Goal: Information Seeking & Learning: Understand process/instructions

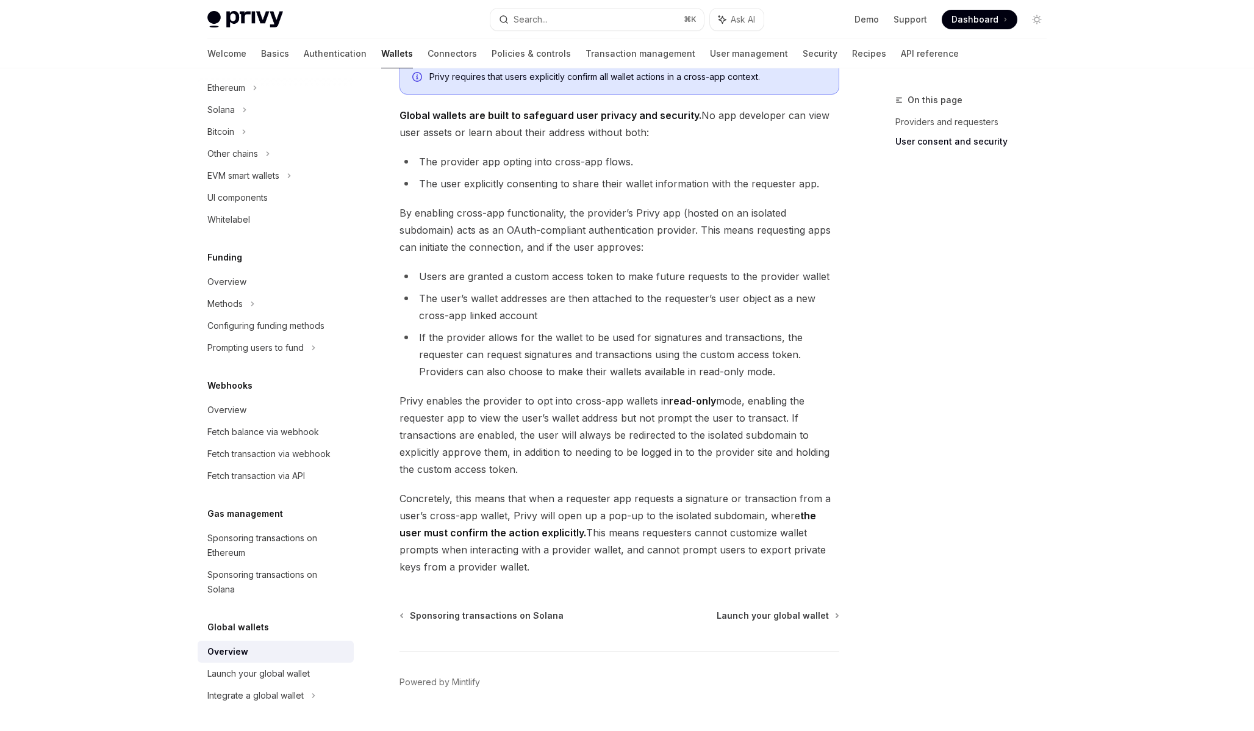
scroll to position [789, 0]
click at [775, 617] on span "Launch your global wallet" at bounding box center [773, 617] width 112 height 12
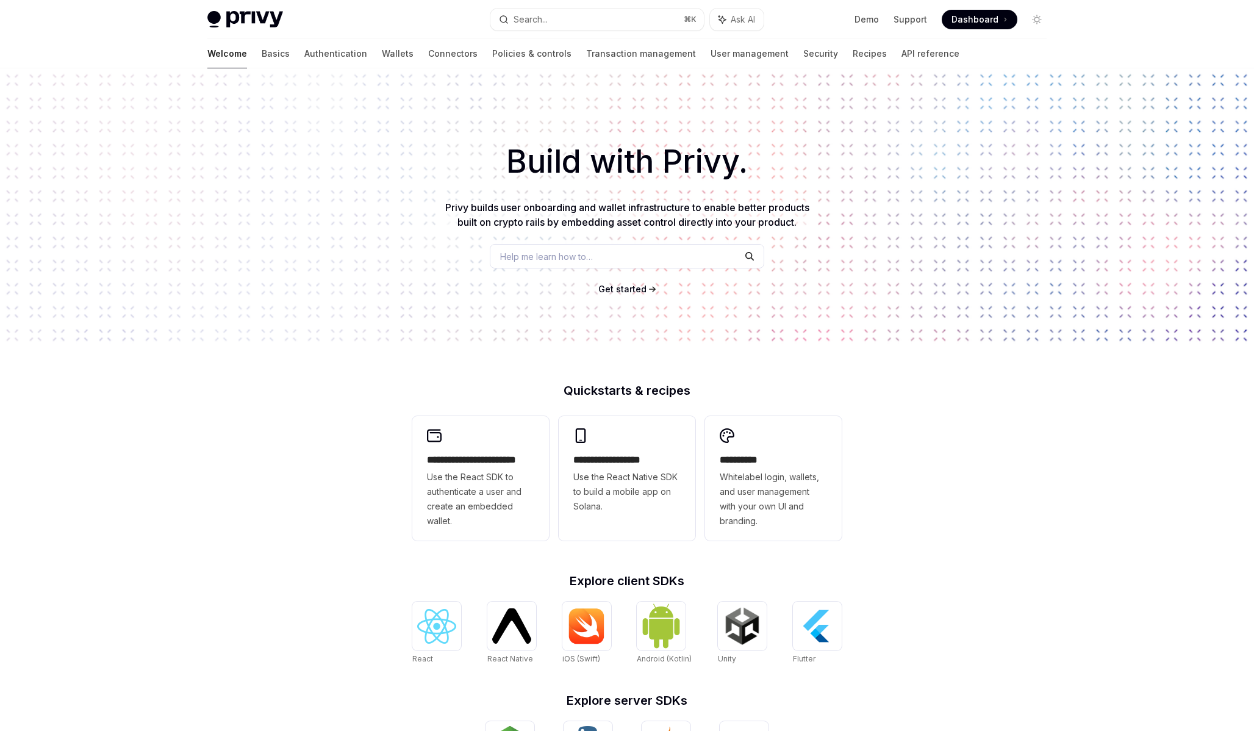
click at [975, 5] on div "Privy Docs home page Search... ⌘ K Ask AI Demo Support Dashboard Dashboard Sear…" at bounding box center [627, 19] width 840 height 39
click at [978, 23] on span "Dashboard" at bounding box center [975, 19] width 47 height 12
type textarea "*"
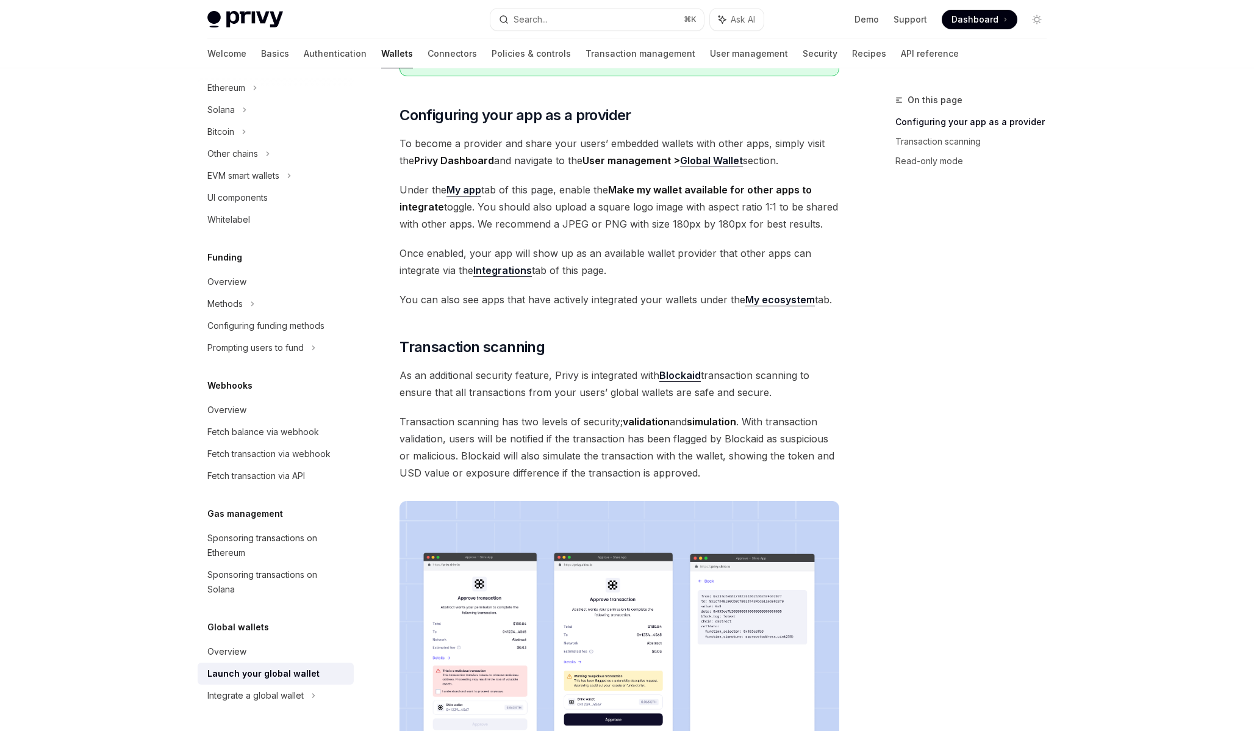
scroll to position [221, 0]
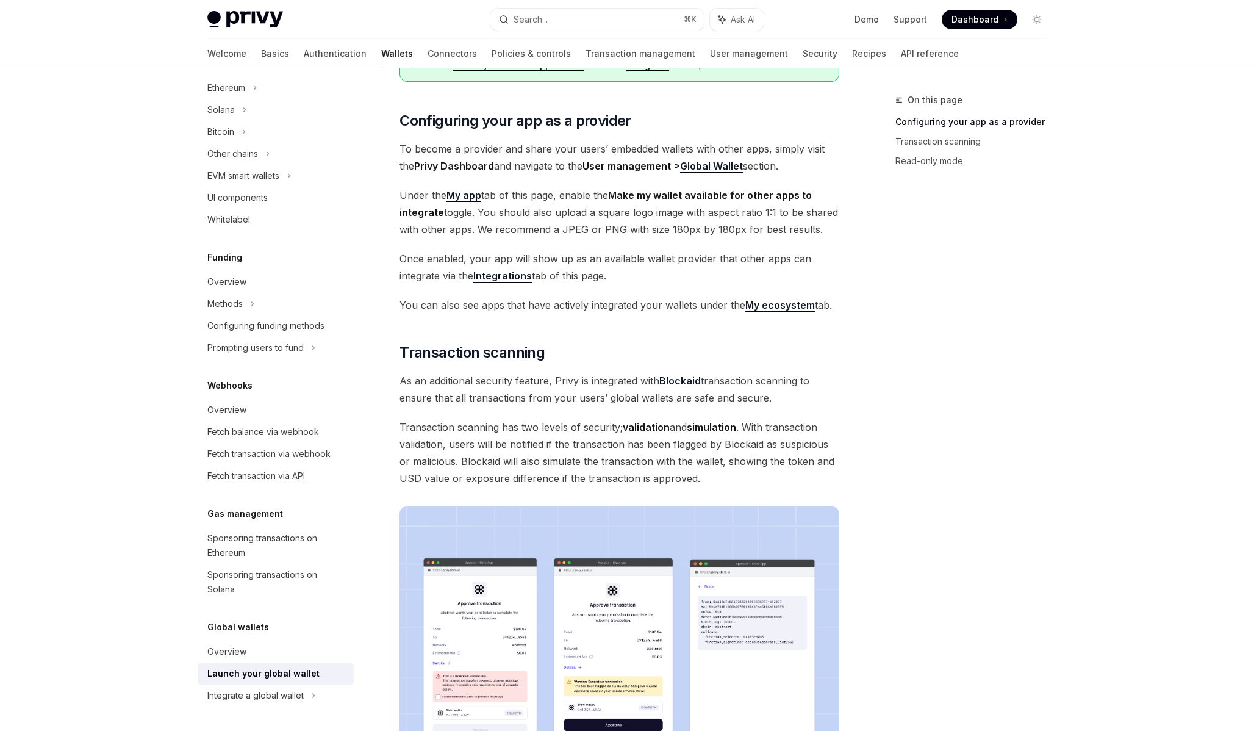
click at [977, 17] on span "Dashboard" at bounding box center [975, 19] width 47 height 12
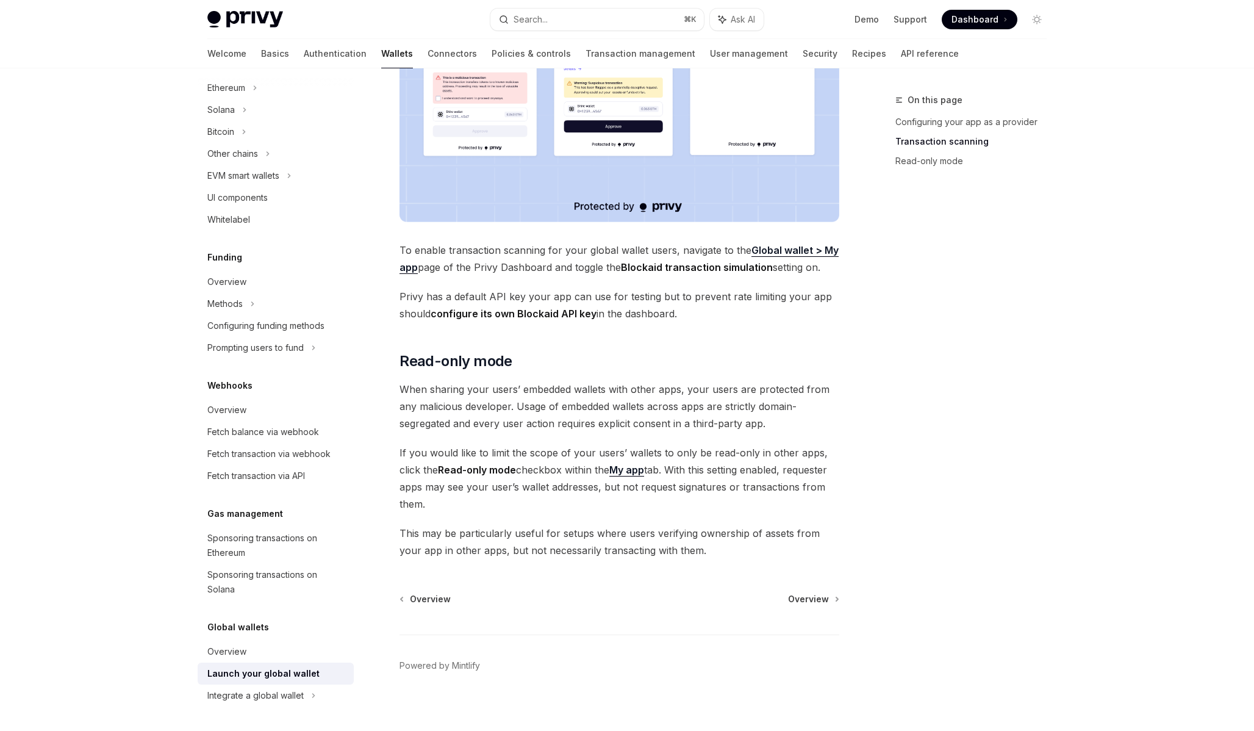
scroll to position [828, 0]
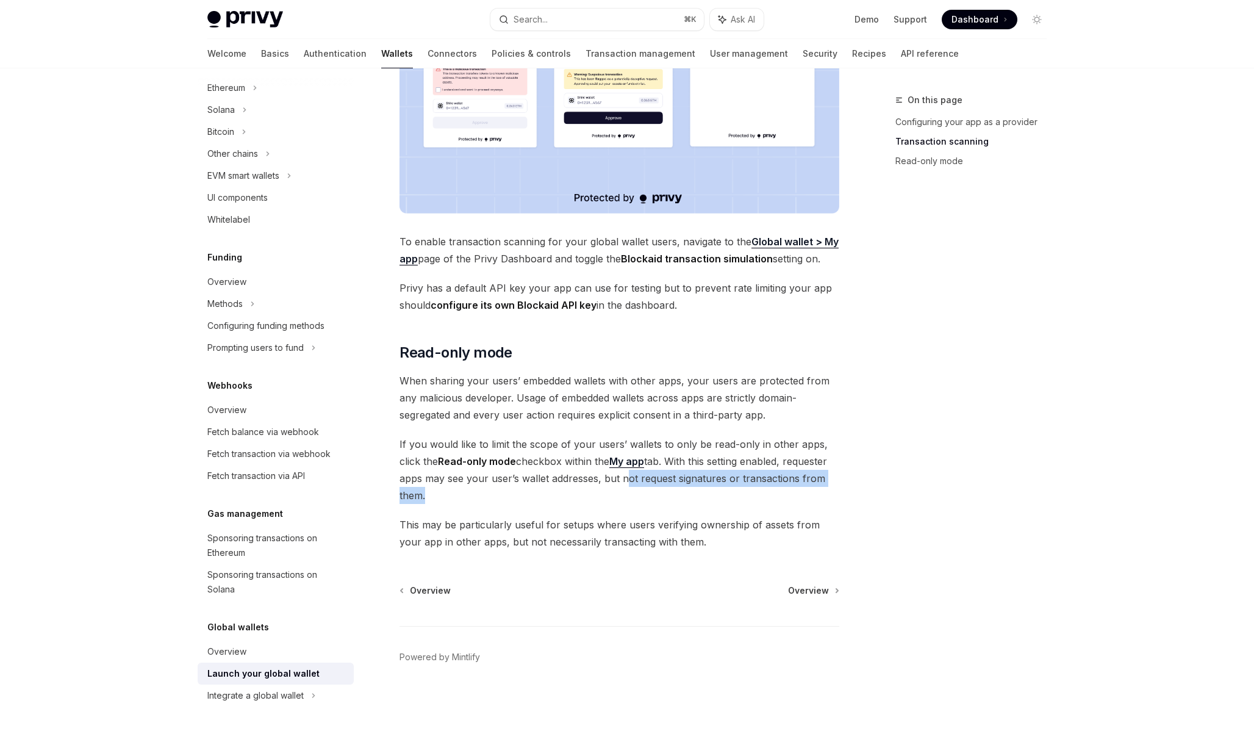
drag, startPoint x: 622, startPoint y: 480, endPoint x: 423, endPoint y: 495, distance: 199.4
click at [423, 495] on span "If you would like to limit the scope of your users’ wallets to only be read-onl…" at bounding box center [620, 470] width 440 height 68
copy span "not request signatures or transactions from them"
